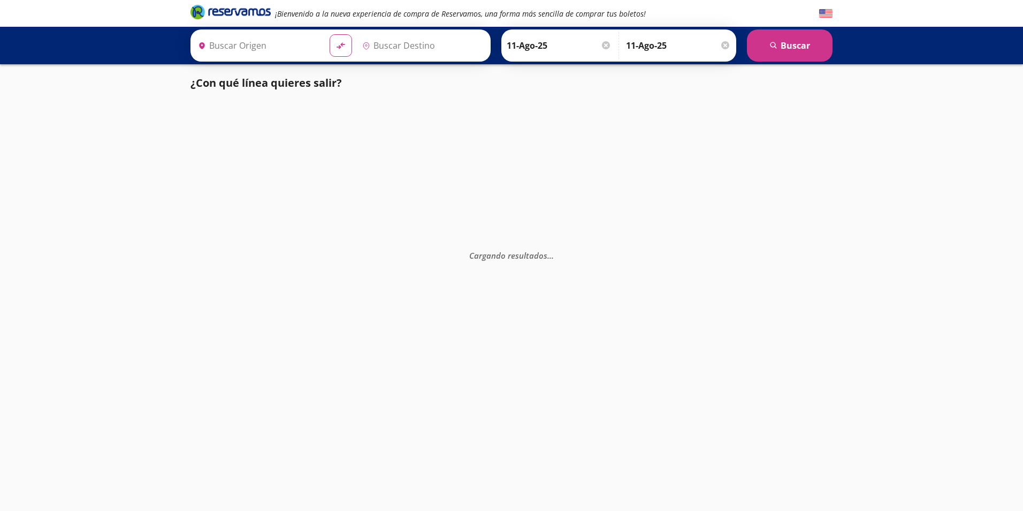
type input "Culiacán, [GEOGRAPHIC_DATA]"
type input "[GEOGRAPHIC_DATA], [GEOGRAPHIC_DATA]"
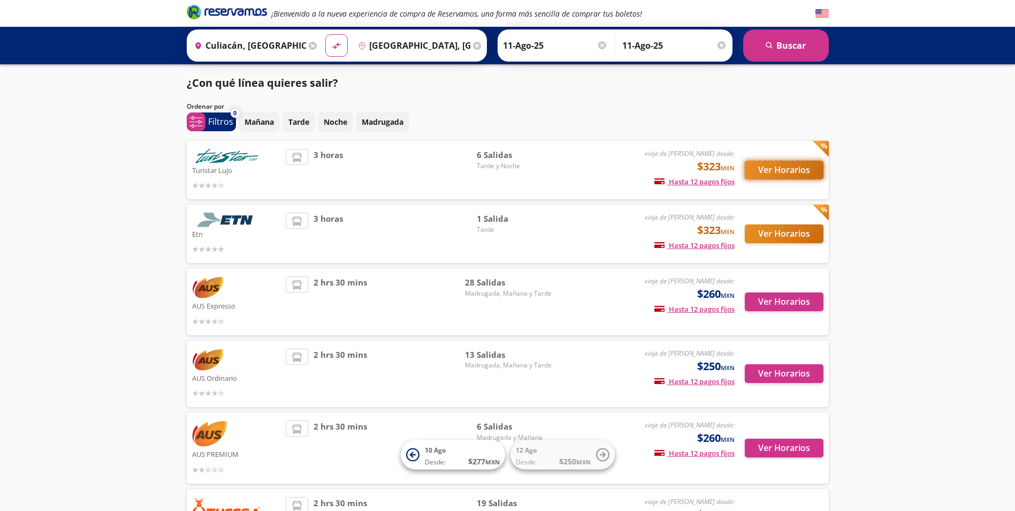
click at [775, 176] on button "Ver Horarios" at bounding box center [784, 170] width 79 height 19
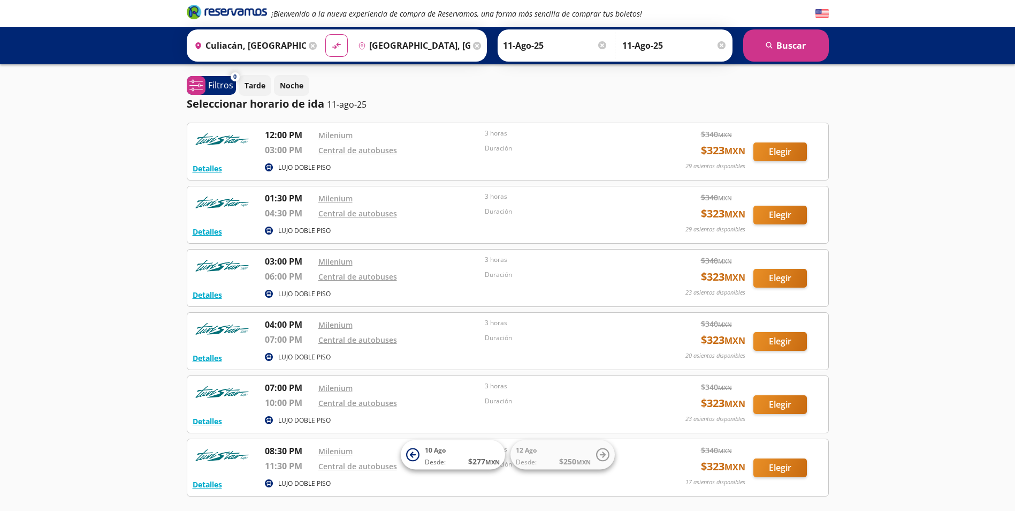
click at [207, 162] on div "Detalles" at bounding box center [207, 168] width 29 height 13
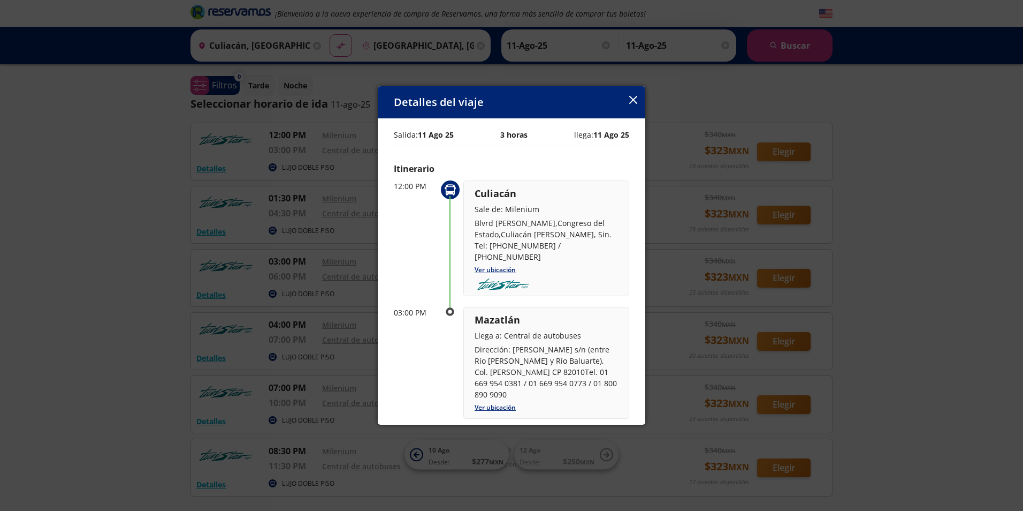
click at [629, 103] on icon "button" at bounding box center [633, 100] width 8 height 8
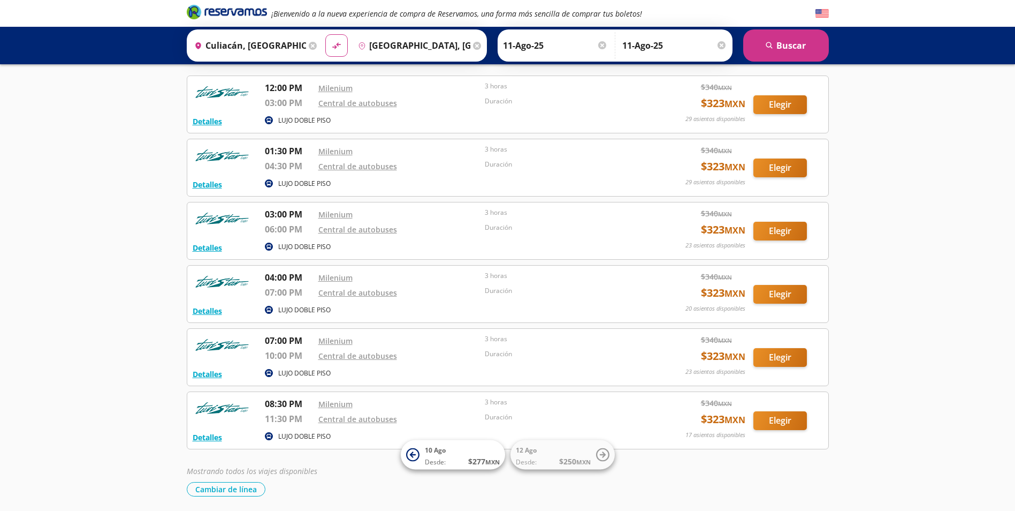
scroll to position [54, 0]
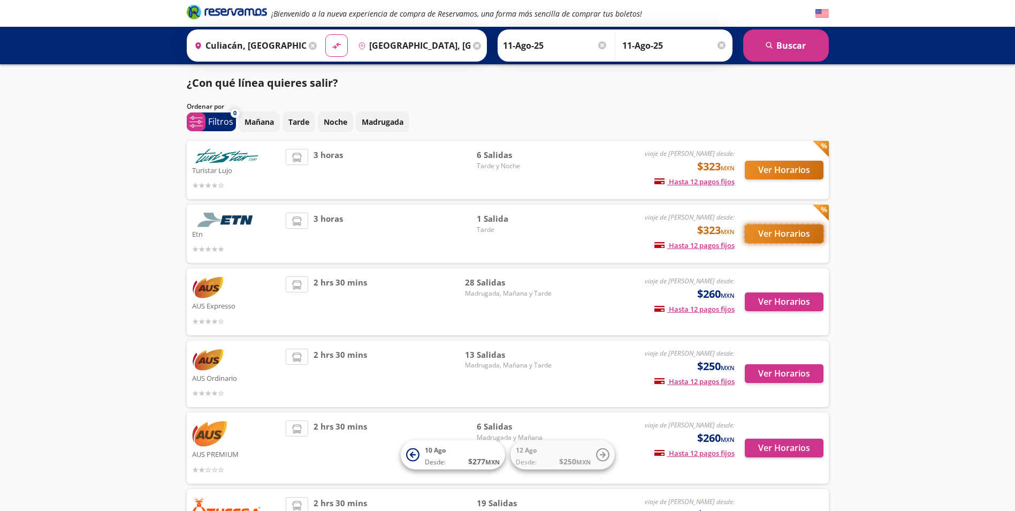
click at [781, 234] on button "Ver Horarios" at bounding box center [784, 233] width 79 height 19
click at [778, 303] on button "Ver Horarios" at bounding box center [784, 301] width 79 height 19
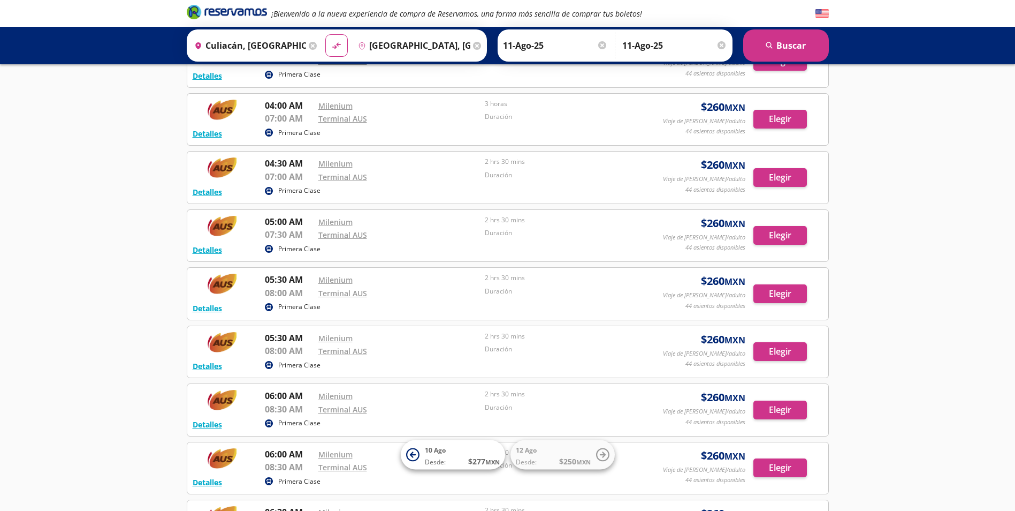
scroll to position [716, 0]
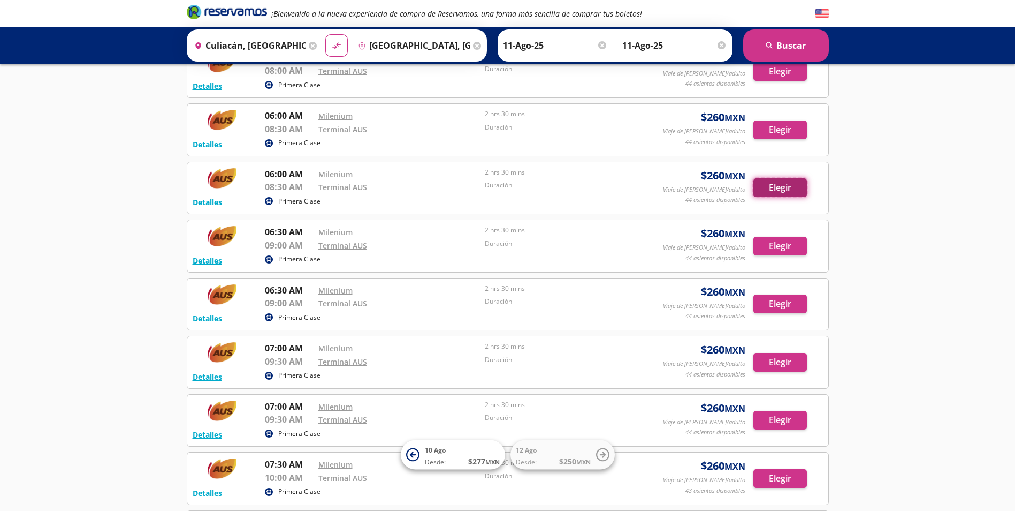
click at [775, 192] on button "Elegir" at bounding box center [780, 187] width 54 height 19
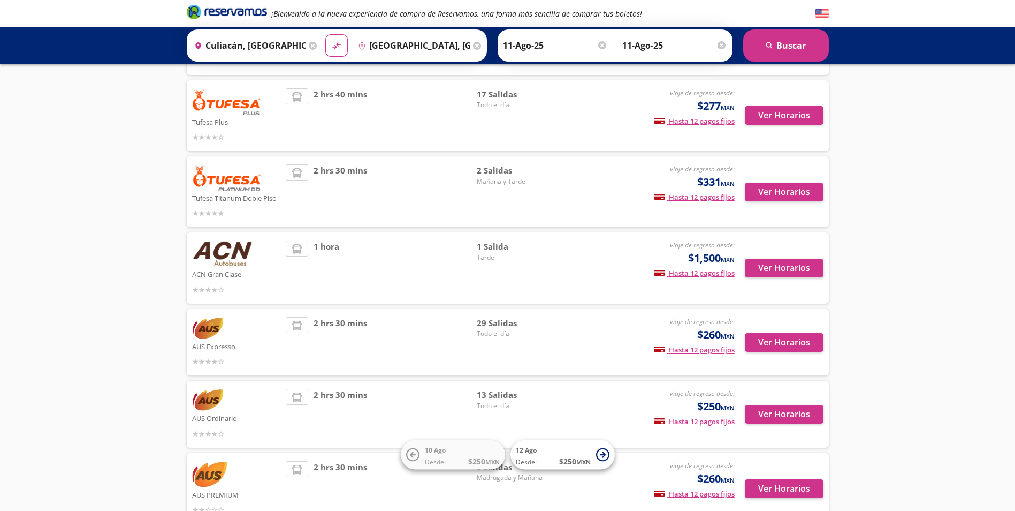
scroll to position [268, 0]
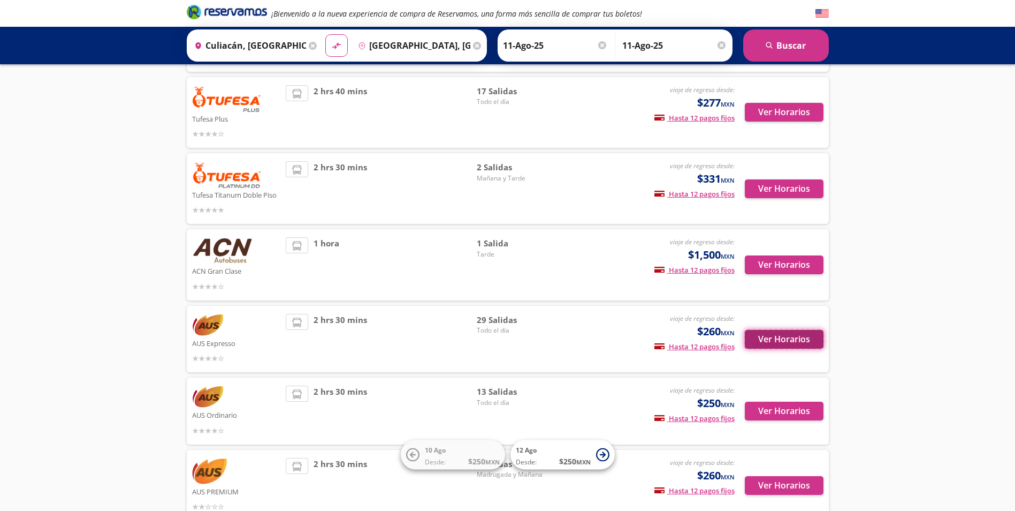
click at [774, 342] on button "Ver Horarios" at bounding box center [784, 339] width 79 height 19
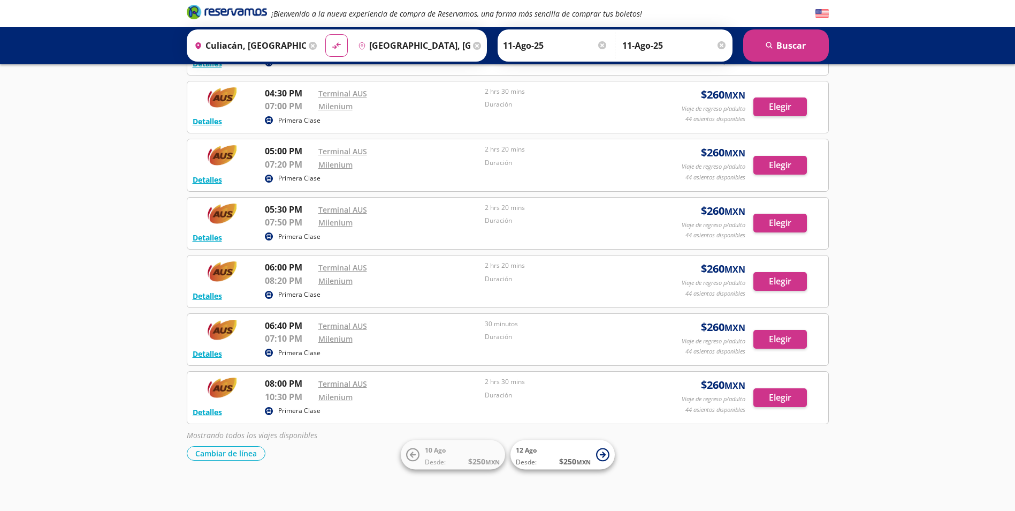
scroll to position [982, 0]
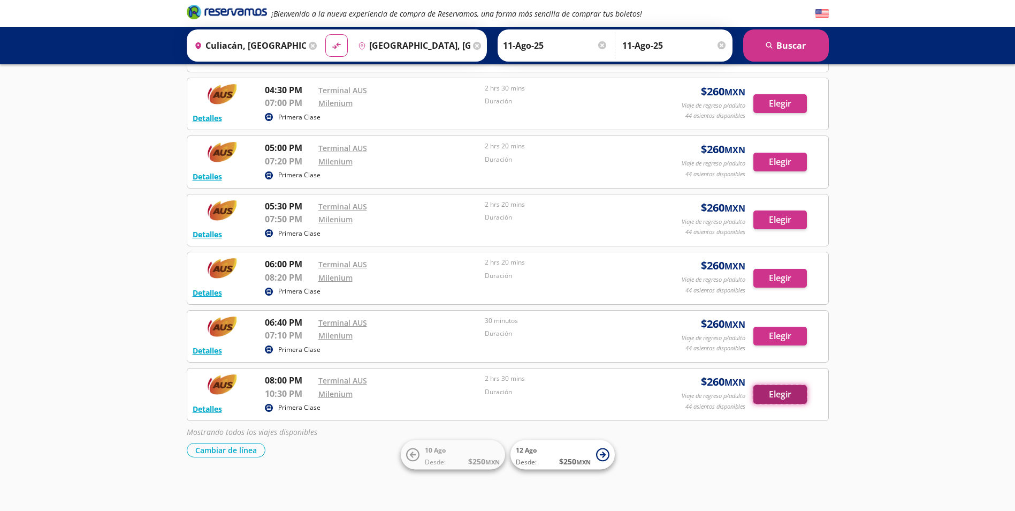
click at [779, 399] on button "Elegir" at bounding box center [780, 394] width 54 height 19
